Goal: Check status

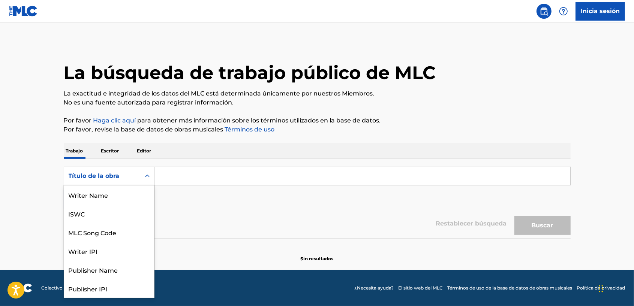
click at [146, 176] on icon "Formulario de búsqueda" at bounding box center [147, 176] width 4 height 3
click at [147, 177] on icon "Formulario de búsqueda" at bounding box center [147, 176] width 4 height 3
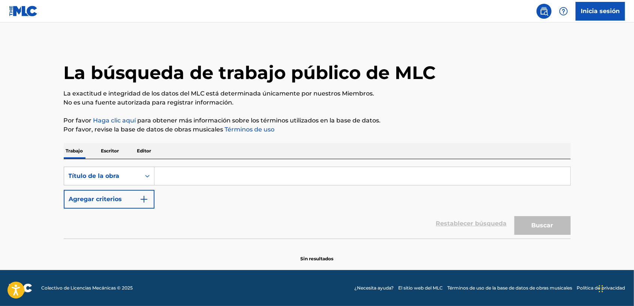
click at [29, 14] on img at bounding box center [23, 11] width 29 height 11
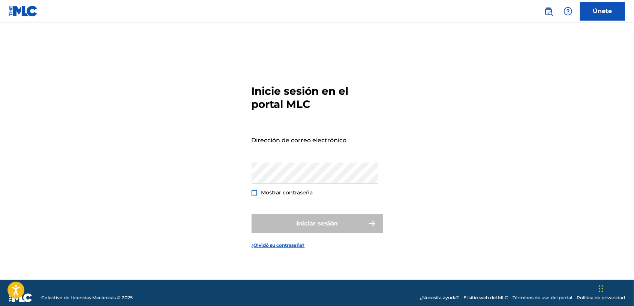
type input "[EMAIL_ADDRESS][DOMAIN_NAME]"
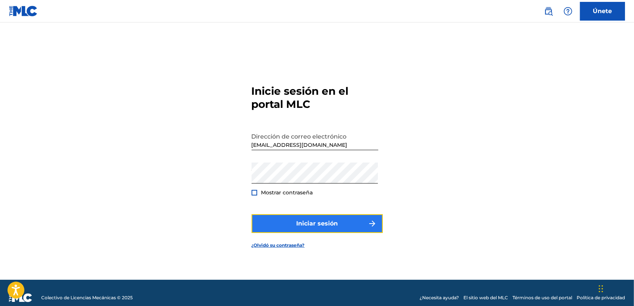
click at [355, 219] on button "Iniciar sesión" at bounding box center [317, 223] width 131 height 19
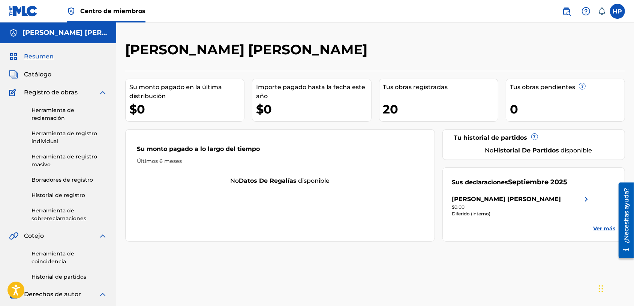
click at [586, 199] on img at bounding box center [586, 199] width 9 height 9
